Goal: Check status: Check status

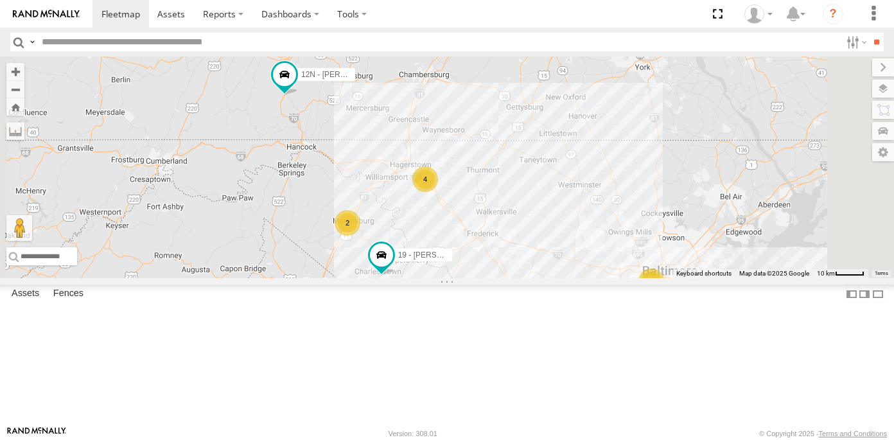
click at [0, 0] on link at bounding box center [0, 0] width 0 height 0
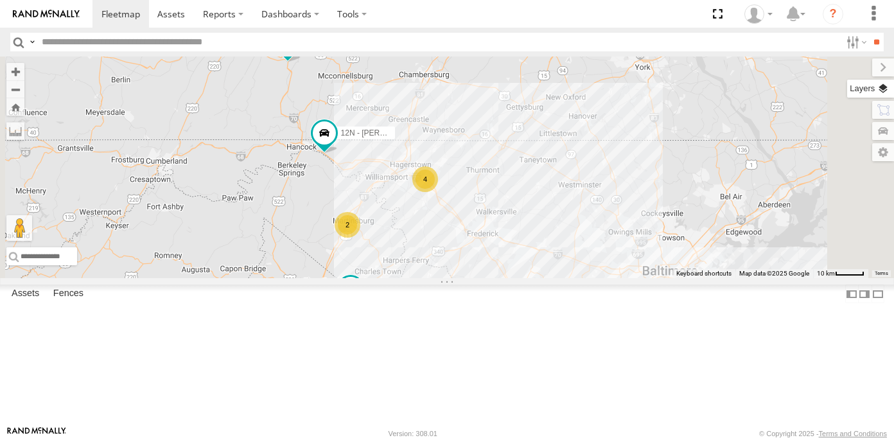
click at [882, 87] on label at bounding box center [870, 89] width 47 height 18
click at [0, 0] on span "Overlays" at bounding box center [0, 0] width 0 height 0
click at [0, 0] on span "Traffic" at bounding box center [0, 0] width 0 height 0
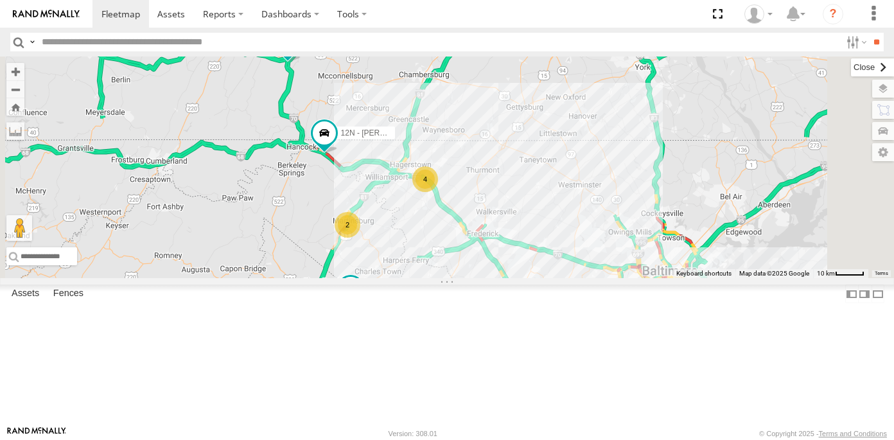
click at [851, 67] on label at bounding box center [872, 67] width 43 height 18
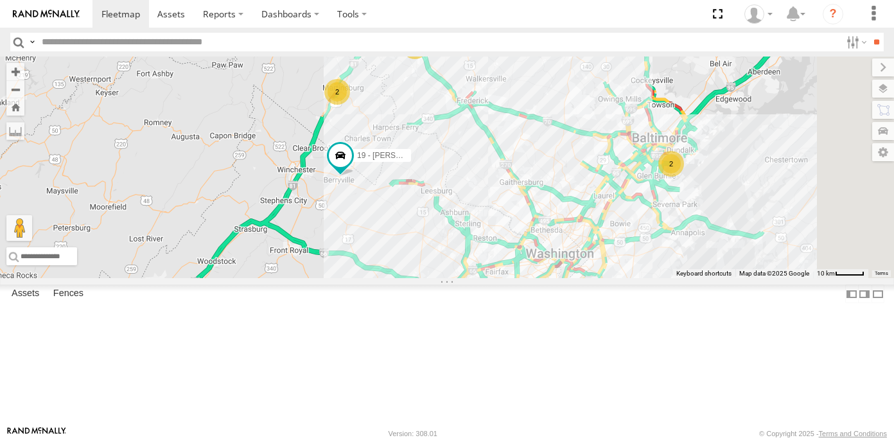
drag, startPoint x: 623, startPoint y: 381, endPoint x: 612, endPoint y: 237, distance: 144.2
click at [612, 238] on div "19 - MORGAN 12N - KAREN WESTSTAR 16 - DEAN 2 2 4" at bounding box center [447, 167] width 894 height 222
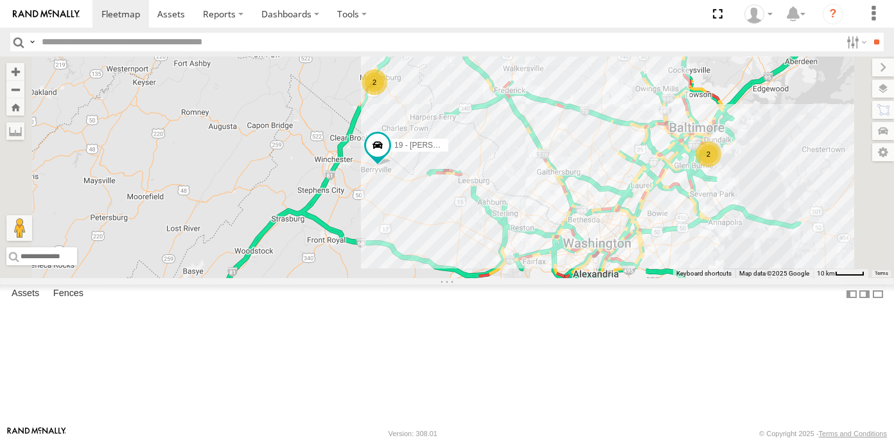
drag, startPoint x: 521, startPoint y: 228, endPoint x: 568, endPoint y: 275, distance: 66.3
click at [568, 275] on div "19 - MORGAN 12N - KAREN WESTSTAR 16 - DEAN 2 2 4" at bounding box center [447, 167] width 894 height 222
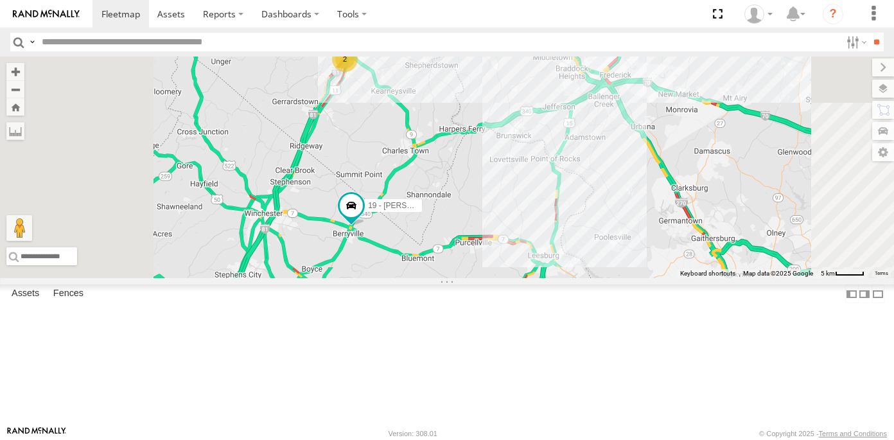
drag, startPoint x: 602, startPoint y: 109, endPoint x: 600, endPoint y: 201, distance: 91.8
click at [600, 201] on div "19 - MORGAN 12N - KAREN WESTSTAR 16 - DEAN 2" at bounding box center [447, 167] width 894 height 222
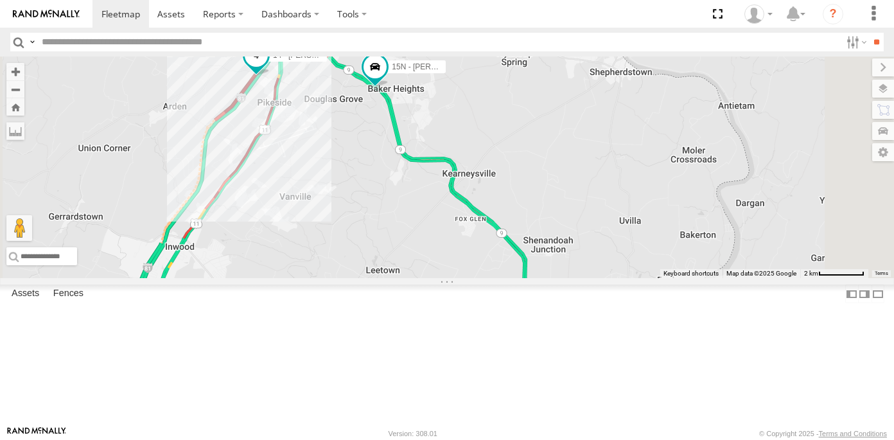
click at [268, 67] on span at bounding box center [256, 55] width 23 height 23
click at [250, 40] on link at bounding box center [234, 34] width 33 height 12
